Goal: Task Accomplishment & Management: Use online tool/utility

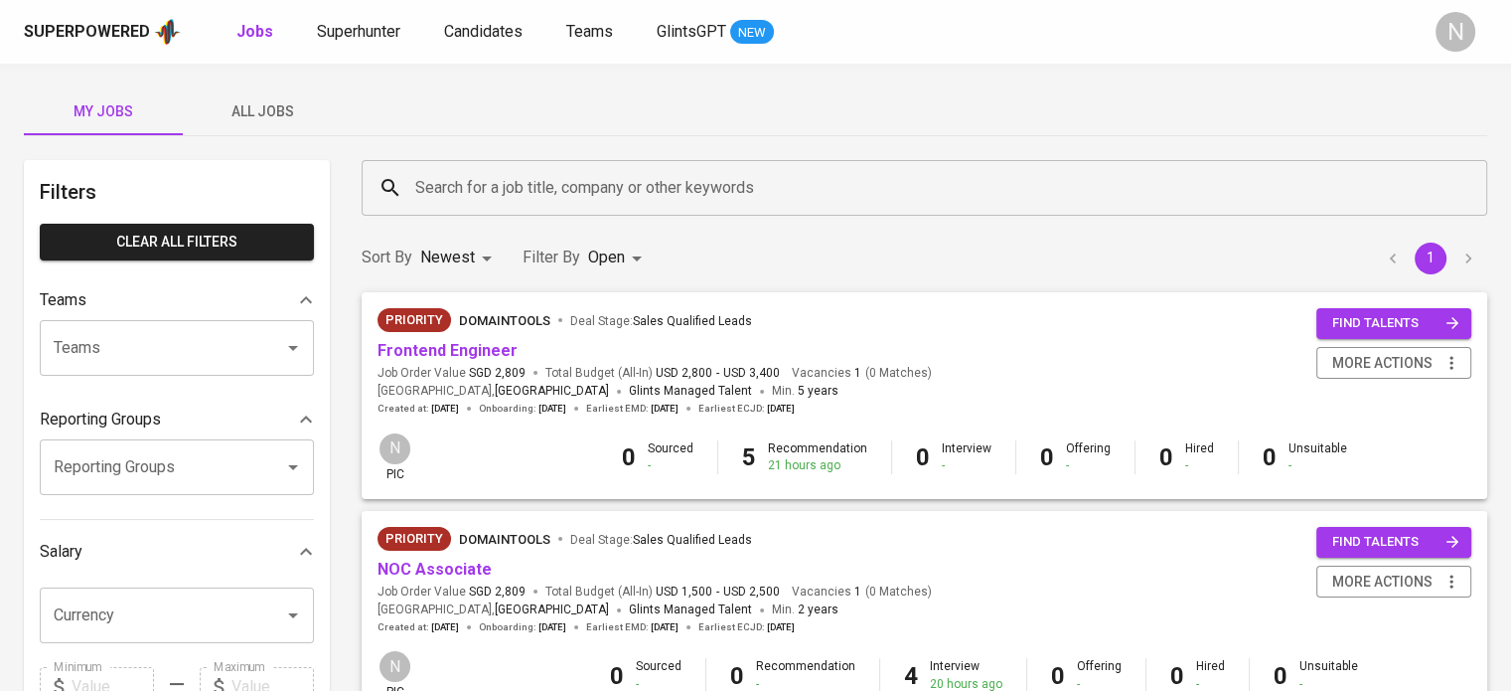
click at [357, 14] on div "Superpowered Jobs Superhunter Candidates Teams GlintsGPT NEW N" at bounding box center [755, 32] width 1511 height 64
click at [357, 25] on span "Superhunter" at bounding box center [358, 31] width 83 height 19
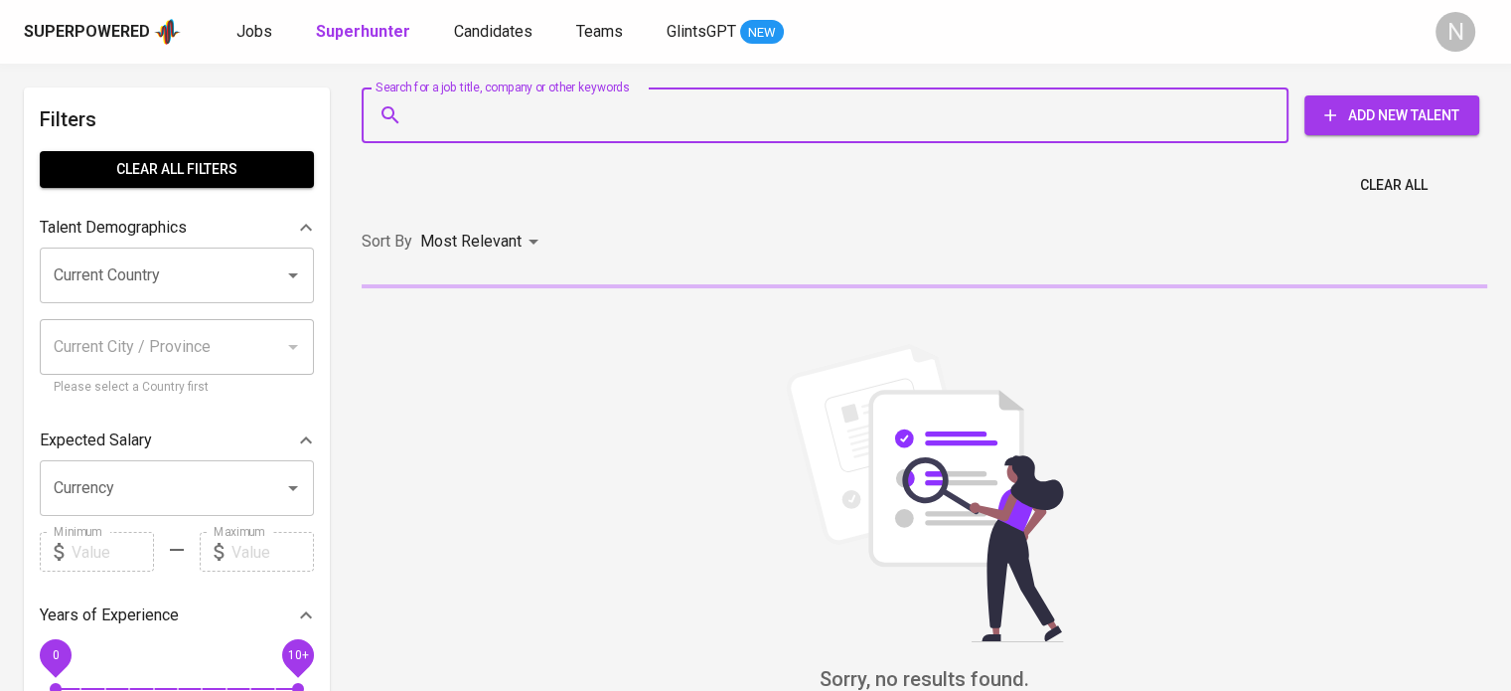
click at [493, 118] on input "Search for a job title, company or other keywords" at bounding box center [830, 115] width 840 height 38
paste input "[EMAIL_ADDRESS][PERSON_NAME][DOMAIN_NAME]"
type input "[EMAIL_ADDRESS][PERSON_NAME][DOMAIN_NAME]"
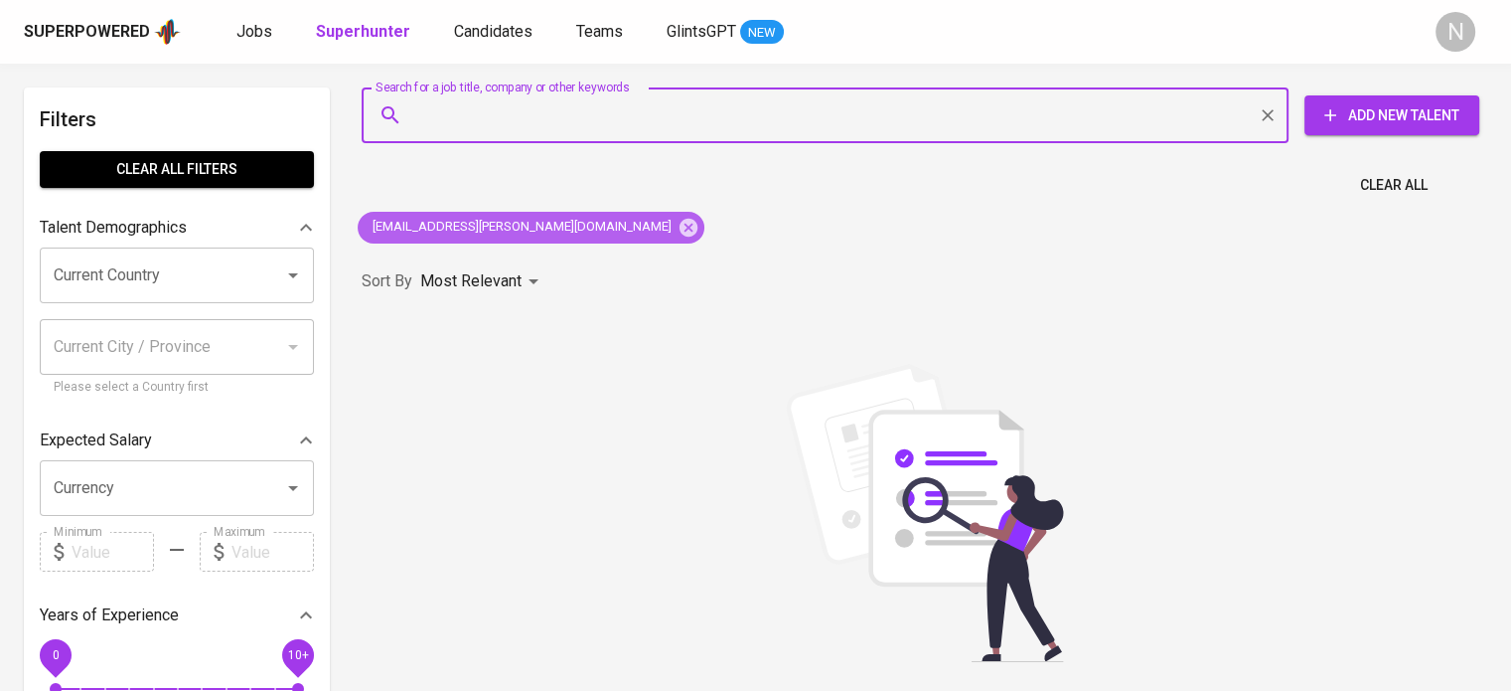
drag, startPoint x: 531, startPoint y: 220, endPoint x: 526, endPoint y: 209, distance: 12.0
click at [680, 218] on icon at bounding box center [689, 227] width 18 height 18
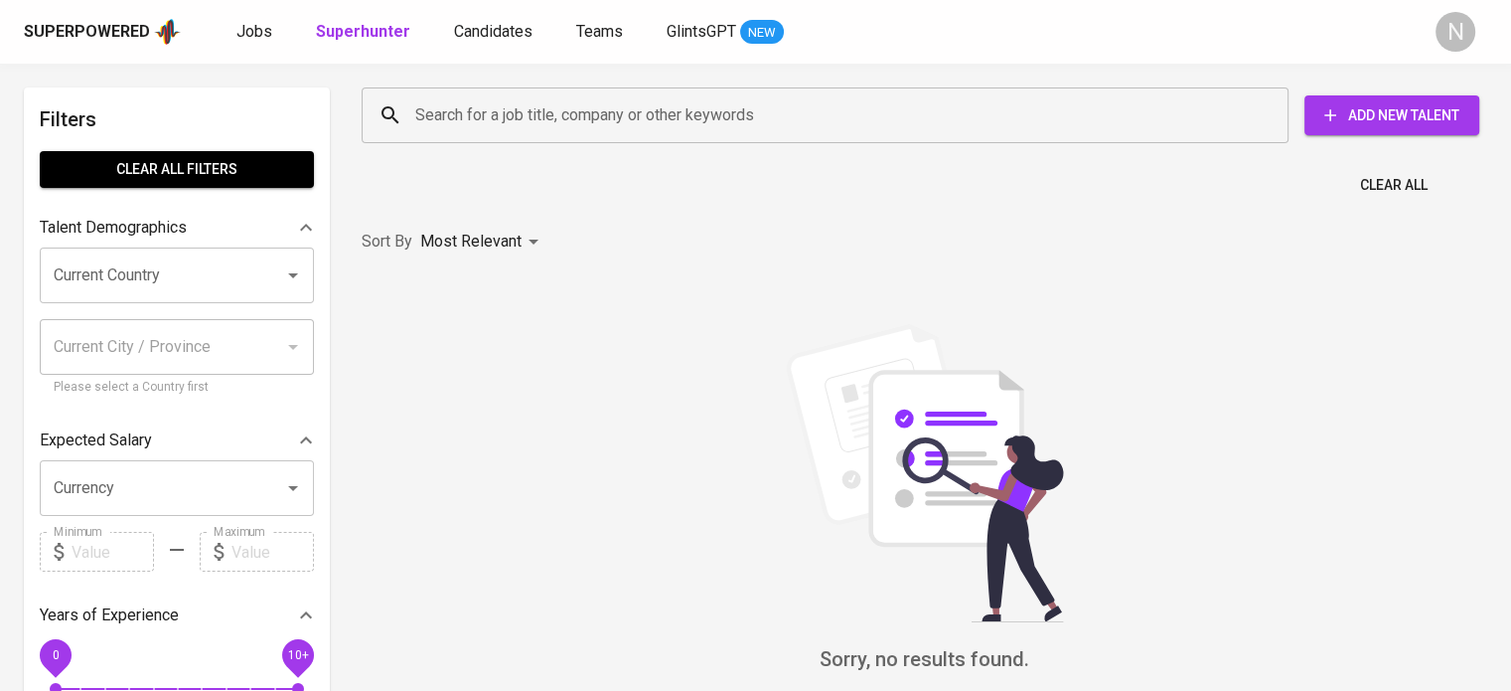
click at [473, 98] on input "Search for a job title, company or other keywords" at bounding box center [830, 115] width 840 height 38
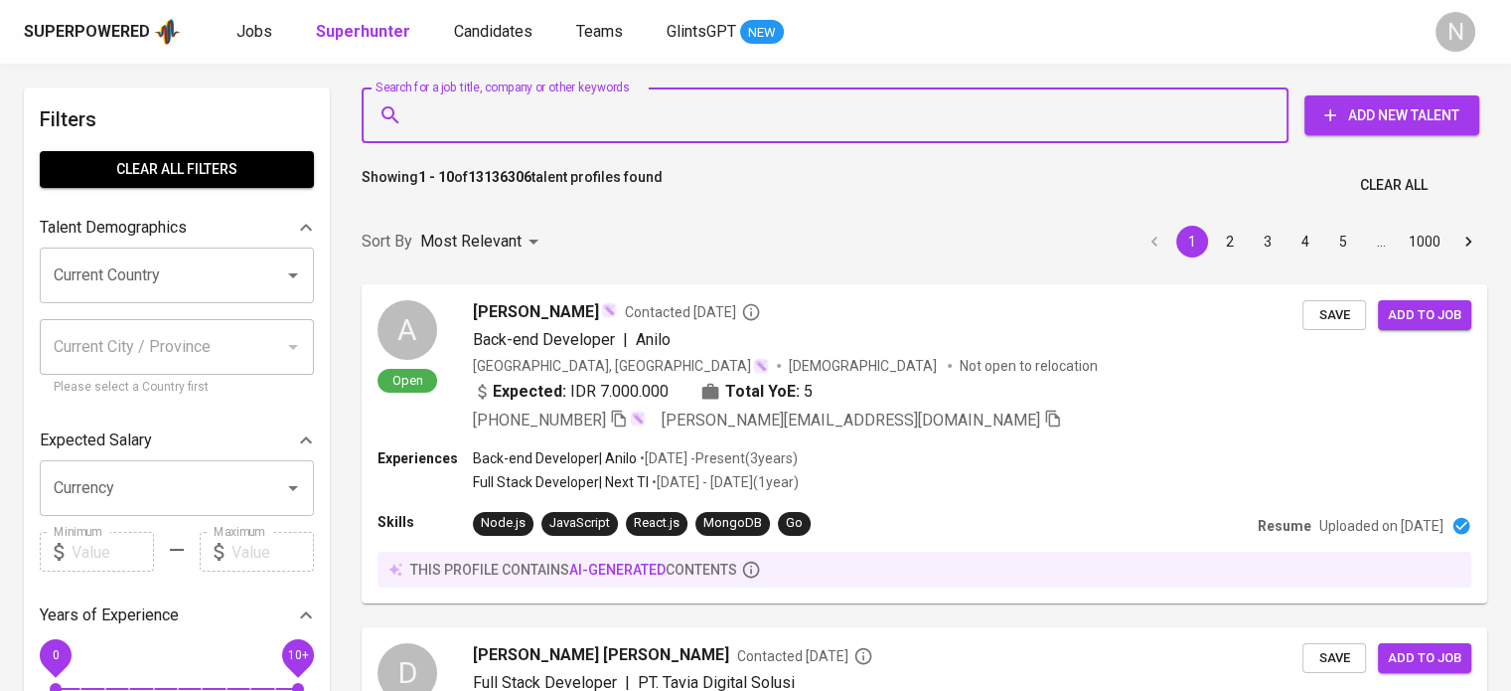
paste input "[PERSON_NAME][EMAIL_ADDRESS][DOMAIN_NAME]"
type input "[PERSON_NAME][EMAIL_ADDRESS][DOMAIN_NAME]"
